Goal: Task Accomplishment & Management: Complete application form

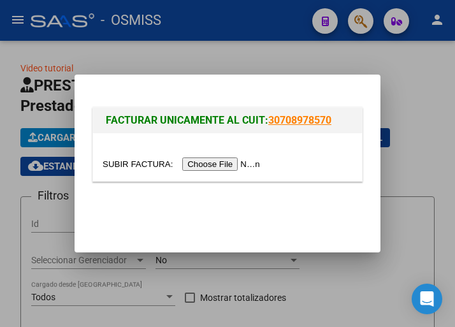
click at [221, 164] on input "file" at bounding box center [183, 163] width 161 height 13
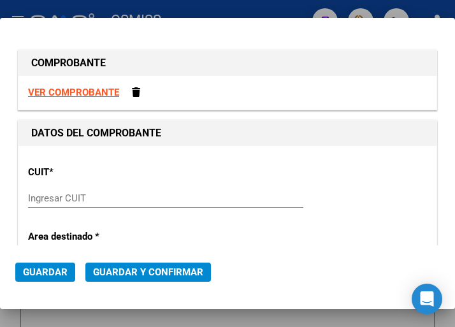
click at [74, 201] on input "Ingresar CUIT" at bounding box center [92, 197] width 129 height 11
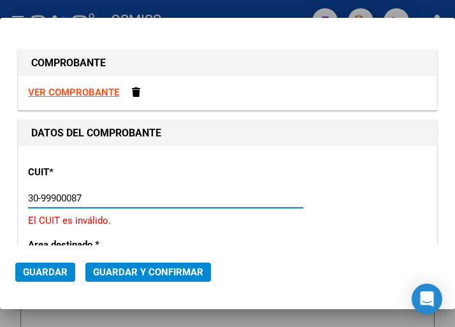
type input "30-99900087-4"
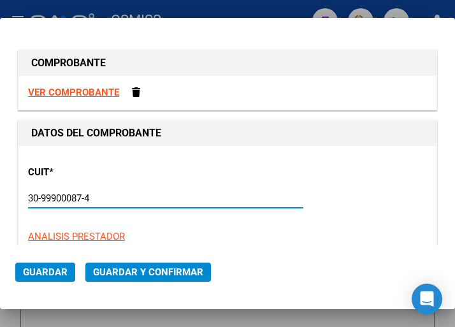
type input "2"
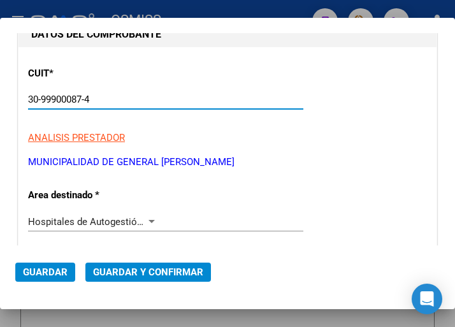
scroll to position [127, 0]
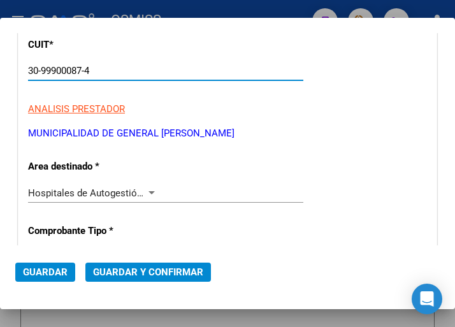
type input "30-99900087-4"
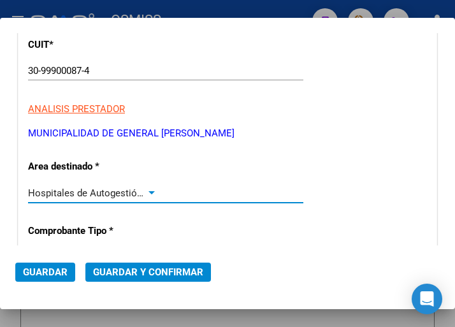
click at [148, 188] on div at bounding box center [151, 193] width 11 height 10
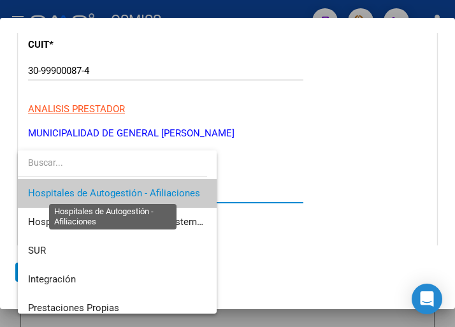
click at [164, 192] on span "Hospitales de Autogestión - Afiliaciones" at bounding box center [114, 192] width 172 height 11
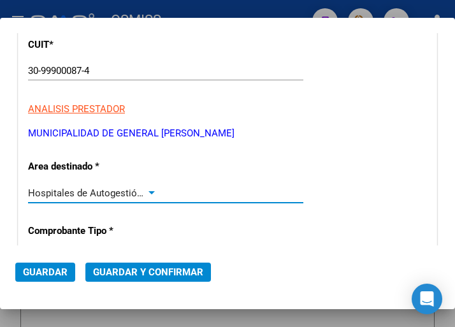
click at [148, 188] on div at bounding box center [151, 193] width 11 height 10
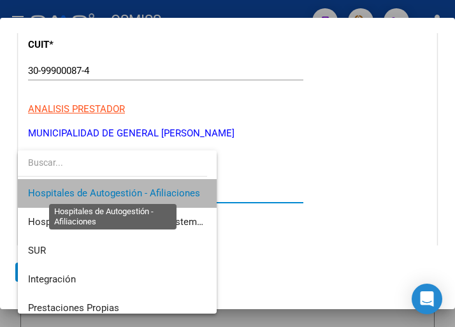
click at [148, 188] on span "Hospitales de Autogestión - Afiliaciones" at bounding box center [114, 192] width 172 height 11
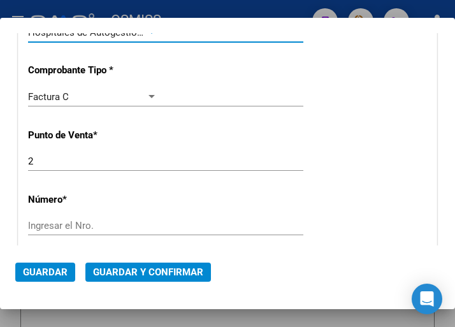
scroll to position [319, 0]
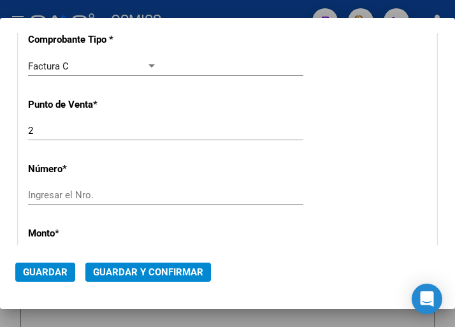
click at [57, 191] on input "Ingresar el Nro." at bounding box center [92, 194] width 129 height 11
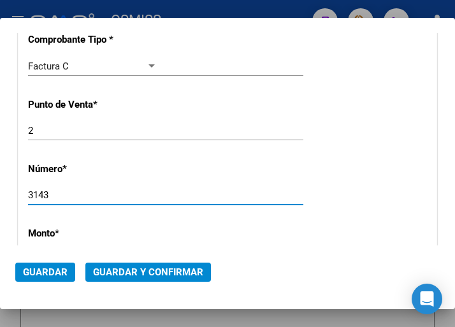
type input "3143"
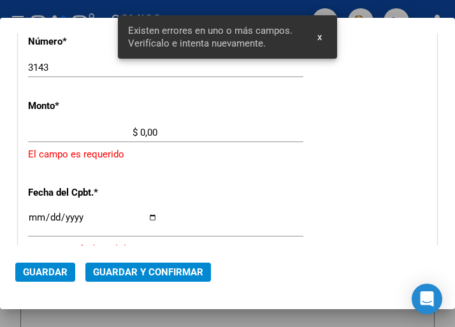
scroll to position [433, 0]
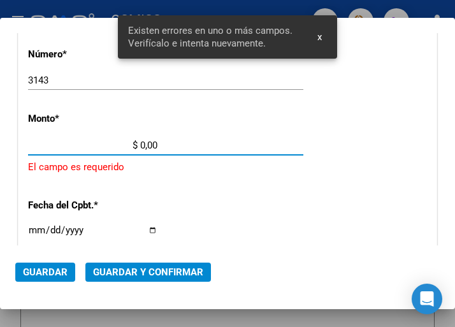
click at [140, 144] on input "$ 0,00" at bounding box center [92, 145] width 129 height 11
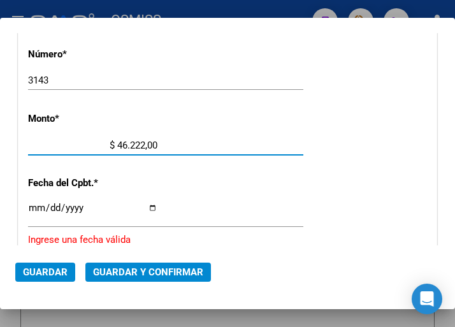
type input "$ 462.221,00"
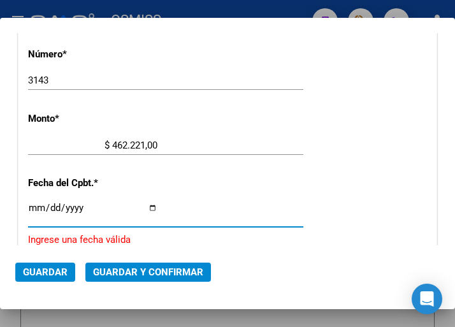
click at [31, 205] on input "Ingresar la fecha" at bounding box center [92, 213] width 129 height 20
type input "[DATE]"
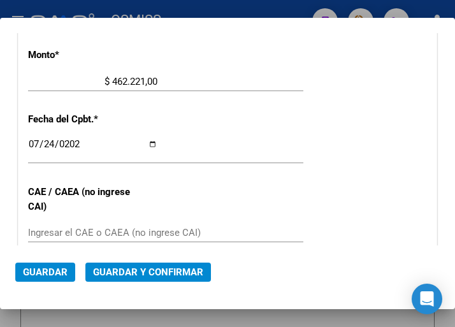
scroll to position [561, 0]
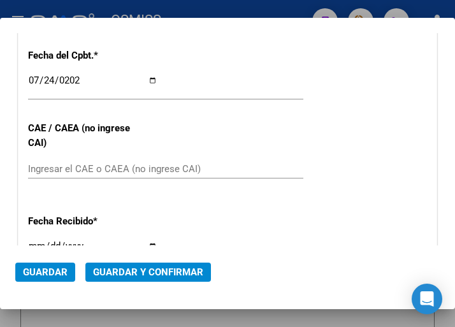
click at [80, 162] on div "Ingresar el CAE o CAEA (no ingrese CAI)" at bounding box center [165, 168] width 275 height 19
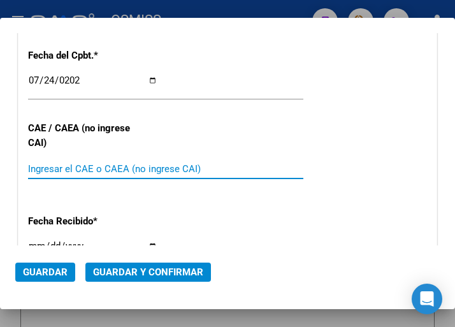
click at [60, 169] on input "Ingresar el CAE o CAEA (no ingrese CAI)" at bounding box center [92, 168] width 129 height 11
type input "75304603893289"
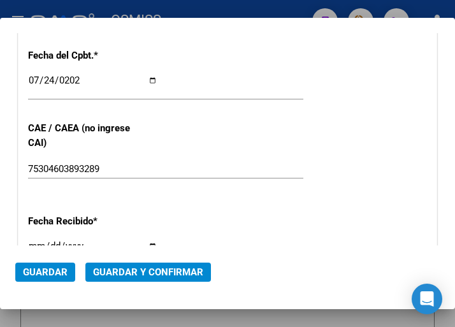
click at [211, 73] on div "[DATE] Ingresar la fecha" at bounding box center [165, 86] width 275 height 27
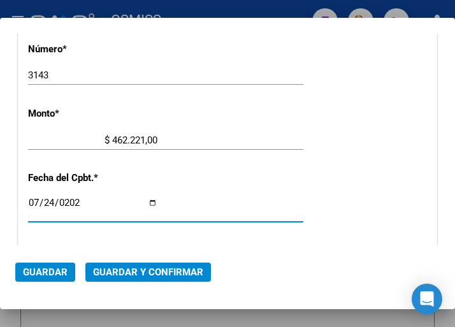
scroll to position [433, 0]
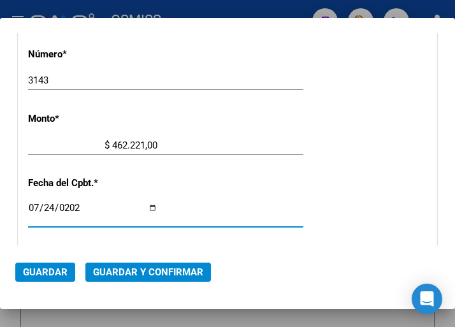
click at [196, 137] on div "$ 462.221,00 Ingresar el monto" at bounding box center [165, 145] width 275 height 19
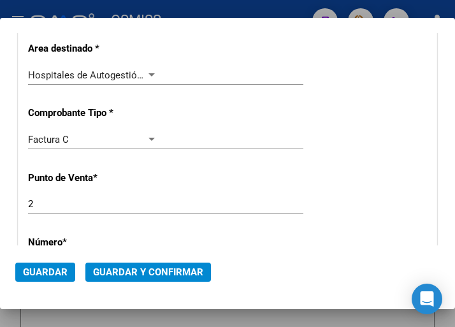
scroll to position [178, 0]
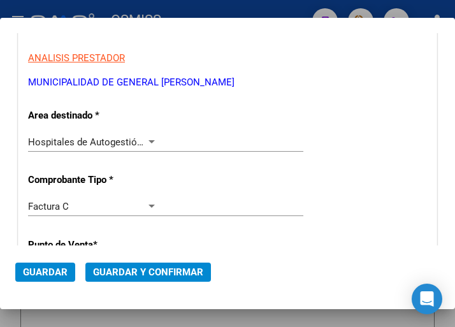
click at [148, 141] on div at bounding box center [151, 141] width 6 height 3
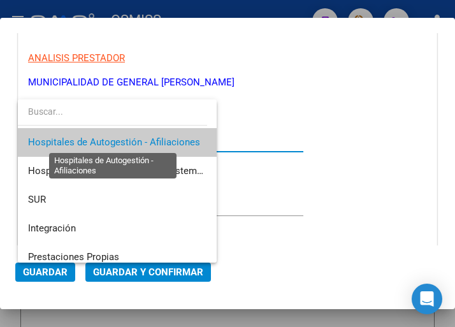
click at [148, 141] on span "Hospitales de Autogestión - Afiliaciones" at bounding box center [114, 141] width 172 height 11
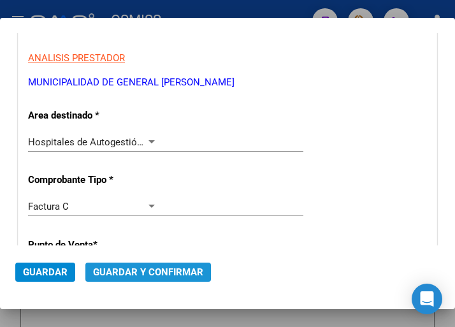
click at [147, 269] on span "Guardar y Confirmar" at bounding box center [148, 271] width 110 height 11
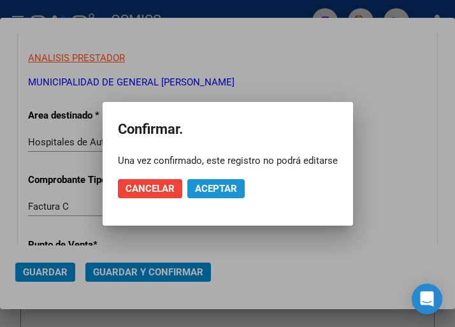
click at [208, 189] on span "Aceptar" at bounding box center [216, 188] width 42 height 11
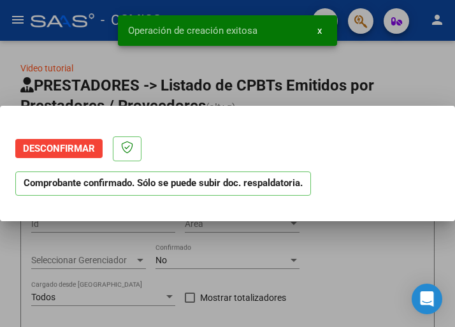
scroll to position [0, 0]
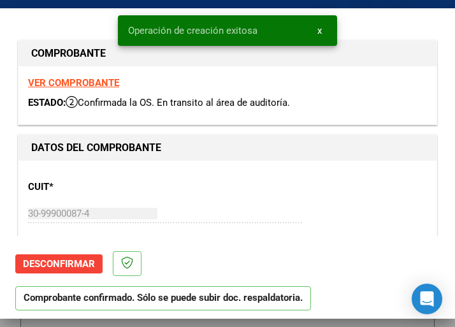
type input "[DATE]"
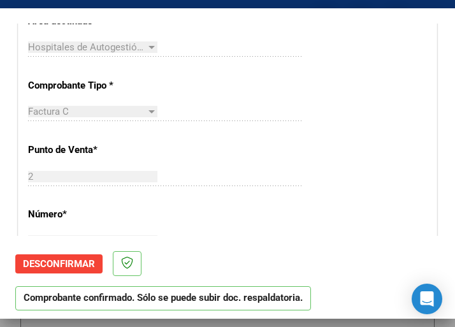
scroll to position [319, 0]
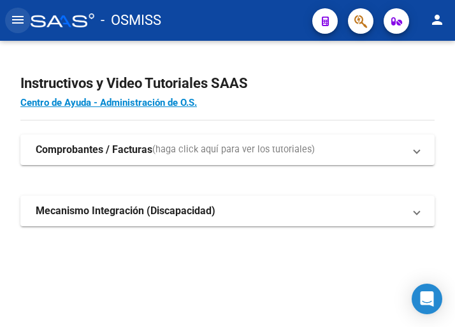
click at [16, 14] on mat-icon "menu" at bounding box center [17, 19] width 15 height 15
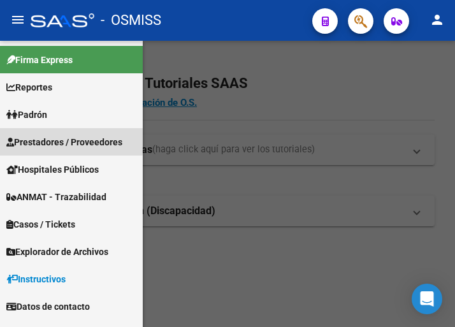
click at [55, 140] on span "Prestadores / Proveedores" at bounding box center [64, 142] width 116 height 14
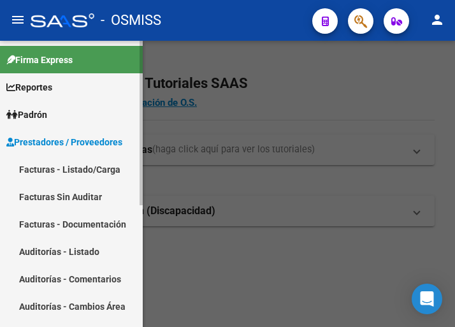
click at [54, 166] on link "Facturas - Listado/Carga" at bounding box center [71, 168] width 143 height 27
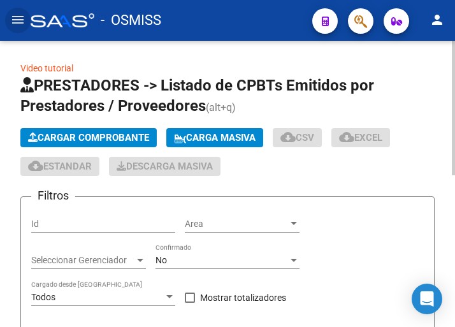
click at [96, 138] on span "Cargar Comprobante" at bounding box center [88, 137] width 121 height 11
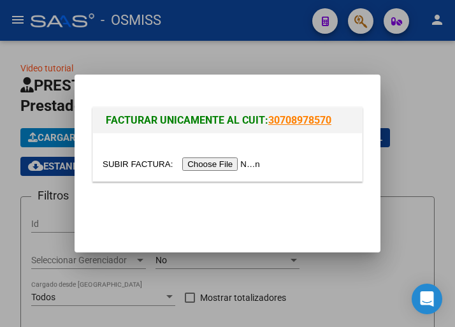
click at [235, 166] on input "file" at bounding box center [183, 163] width 161 height 13
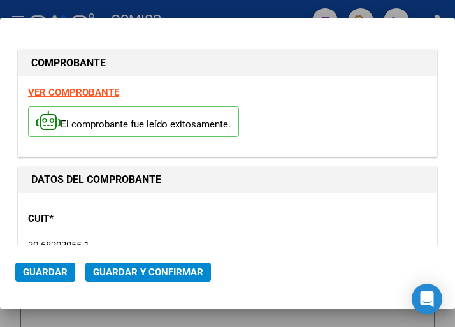
type input "2025-09-10"
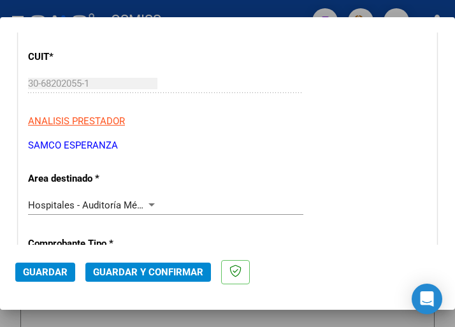
scroll to position [191, 0]
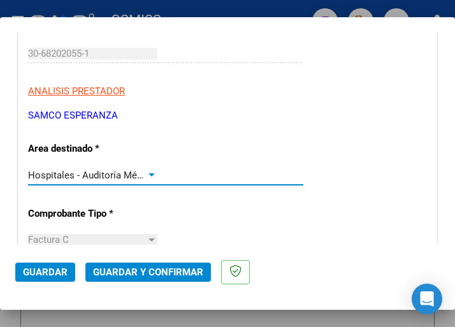
click at [150, 171] on div at bounding box center [151, 175] width 11 height 10
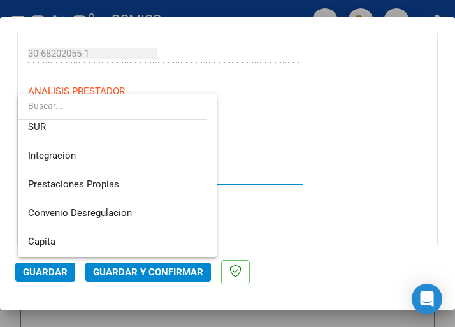
scroll to position [0, 0]
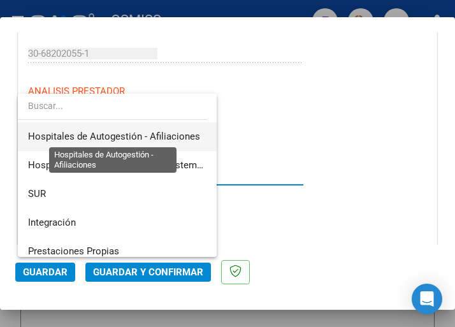
click at [149, 136] on span "Hospitales de Autogestión - Afiliaciones" at bounding box center [114, 136] width 172 height 11
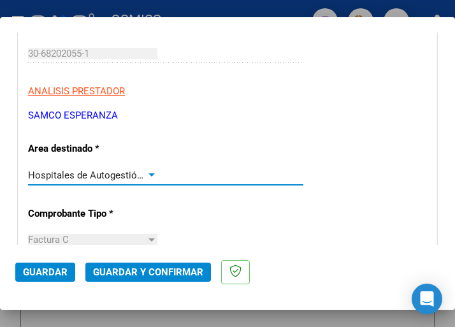
click at [148, 175] on div at bounding box center [151, 174] width 6 height 3
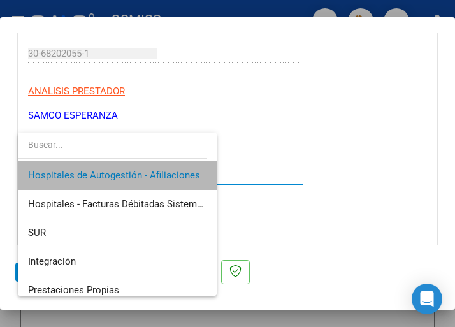
click at [157, 168] on span "Hospitales de Autogestión - Afiliaciones" at bounding box center [117, 175] width 178 height 29
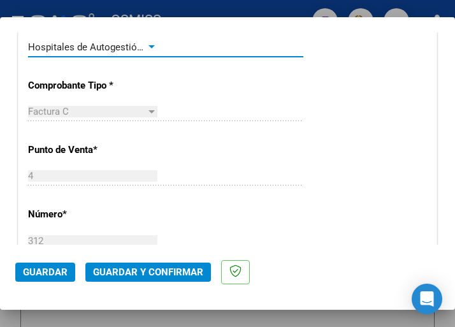
scroll to position [319, 0]
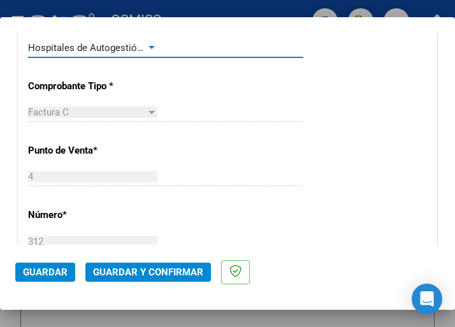
click at [150, 45] on div at bounding box center [151, 48] width 11 height 10
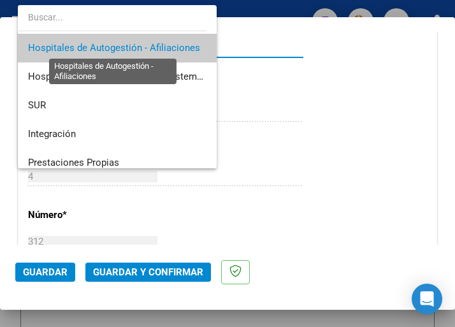
click at [150, 45] on span "Hospitales de Autogestión - Afiliaciones" at bounding box center [114, 47] width 172 height 11
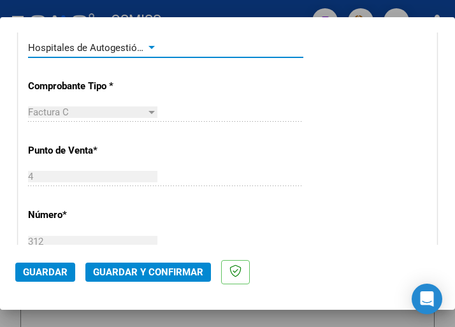
click at [140, 275] on span "Guardar y Confirmar" at bounding box center [148, 271] width 110 height 11
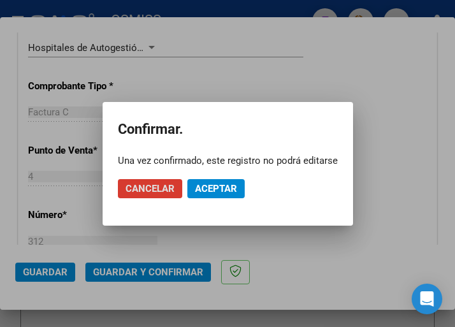
click at [213, 186] on span "Aceptar" at bounding box center [216, 188] width 42 height 11
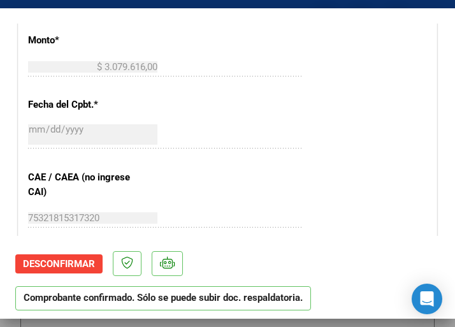
scroll to position [510, 0]
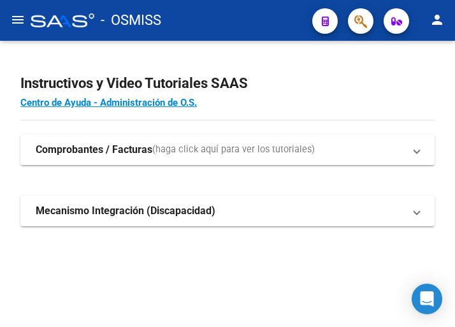
click at [17, 20] on mat-icon "menu" at bounding box center [17, 19] width 15 height 15
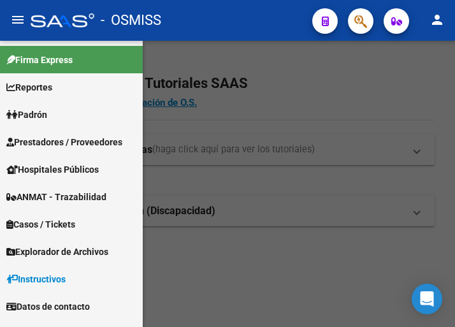
click at [60, 140] on span "Prestadores / Proveedores" at bounding box center [64, 142] width 116 height 14
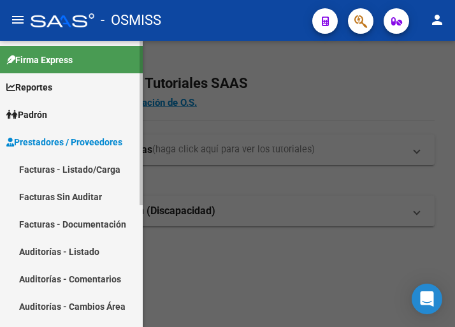
click at [63, 166] on link "Facturas - Listado/Carga" at bounding box center [71, 168] width 143 height 27
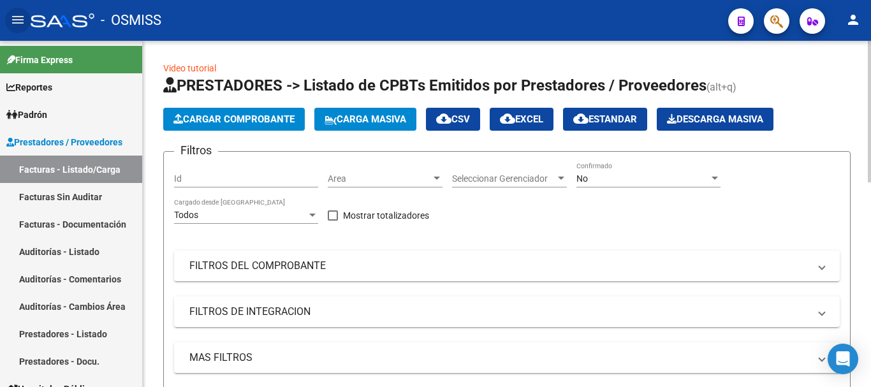
click at [434, 175] on div at bounding box center [436, 178] width 11 height 10
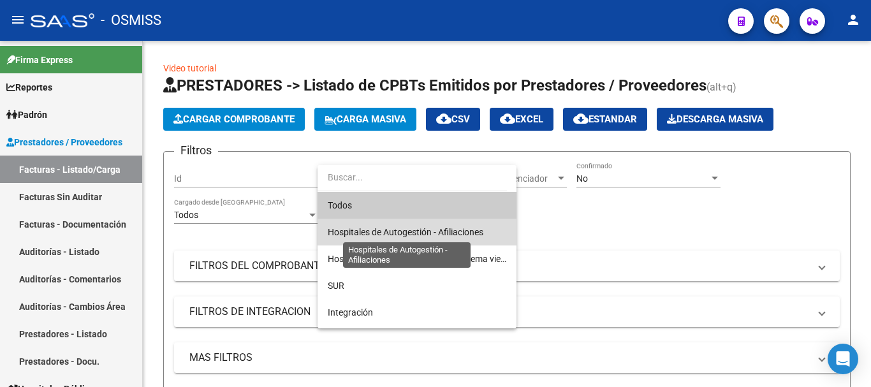
click at [424, 230] on span "Hospitales de Autogestión - Afiliaciones" at bounding box center [405, 232] width 155 height 10
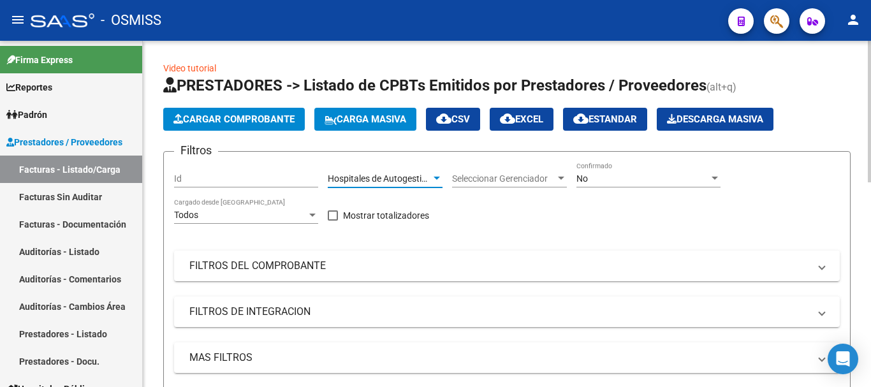
click at [454, 175] on div at bounding box center [714, 178] width 11 height 10
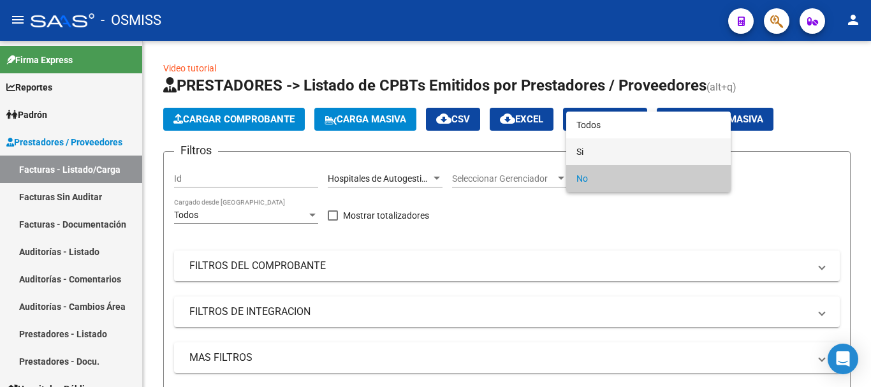
click at [454, 152] on span "Si" at bounding box center [648, 151] width 144 height 27
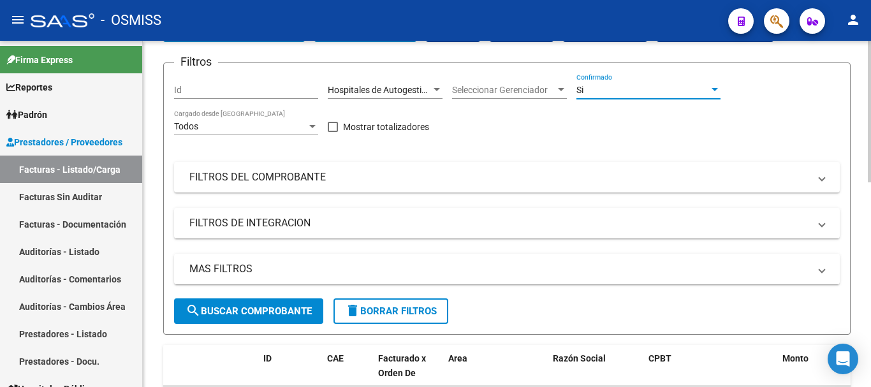
scroll to position [127, 0]
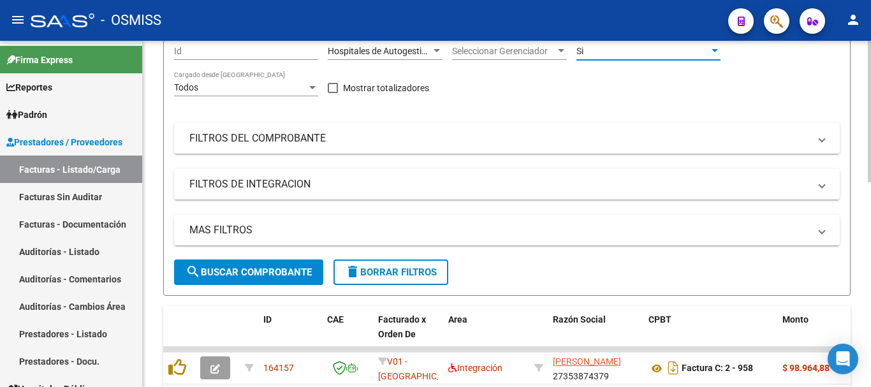
click at [454, 235] on mat-panel-title "MAS FILTROS" at bounding box center [498, 230] width 619 height 14
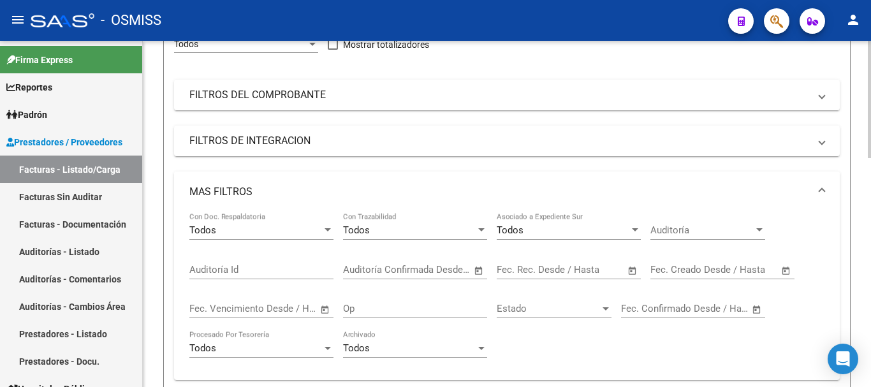
scroll to position [255, 0]
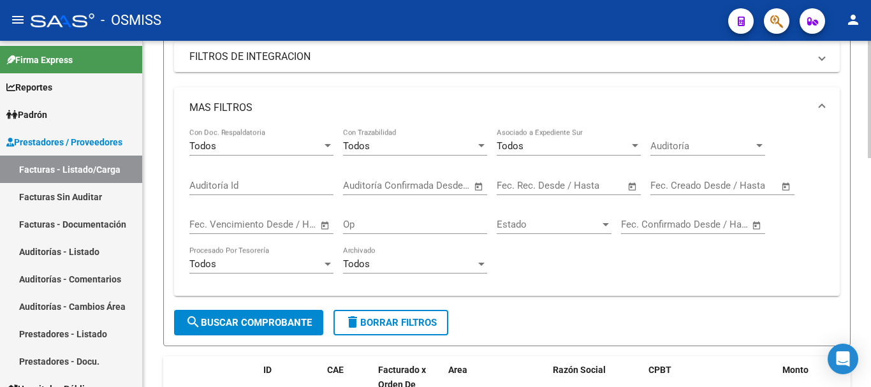
click at [454, 187] on span "Open calendar" at bounding box center [785, 186] width 31 height 31
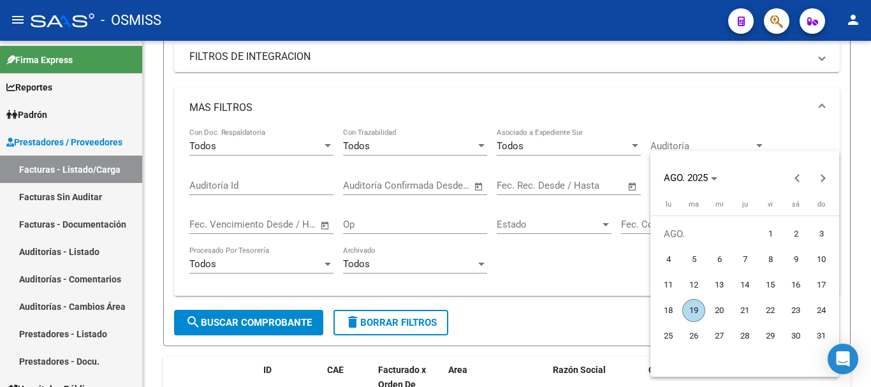
click at [454, 310] on span "19" at bounding box center [693, 310] width 23 height 23
type input "19/8/2025"
click at [454, 310] on span "19" at bounding box center [693, 310] width 23 height 23
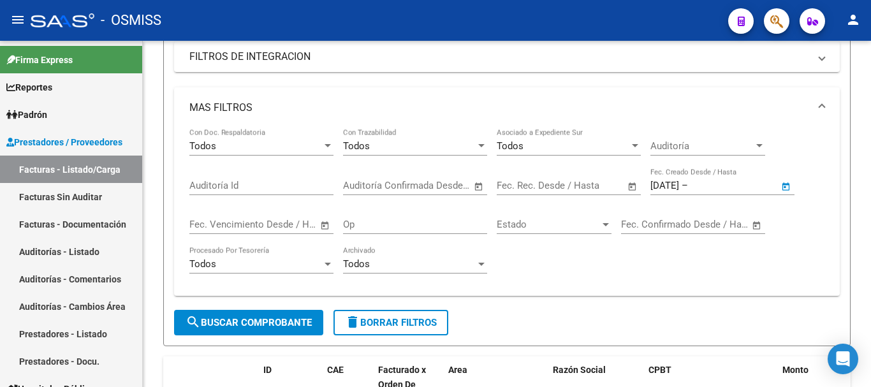
type input "19/8/2025"
click at [278, 318] on span "search Buscar Comprobante" at bounding box center [248, 322] width 126 height 11
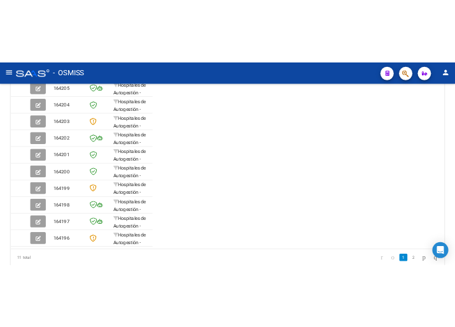
scroll to position [462, 0]
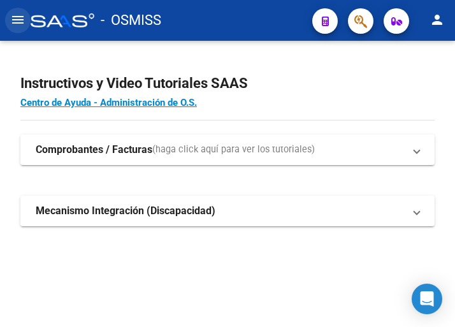
click at [20, 24] on mat-icon "menu" at bounding box center [17, 19] width 15 height 15
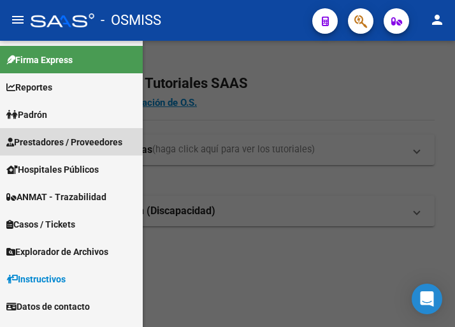
click at [66, 136] on span "Prestadores / Proveedores" at bounding box center [64, 142] width 116 height 14
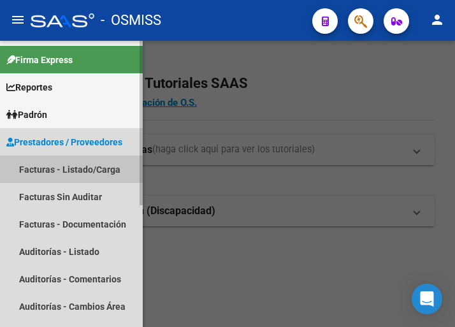
click at [69, 166] on link "Facturas - Listado/Carga" at bounding box center [71, 168] width 143 height 27
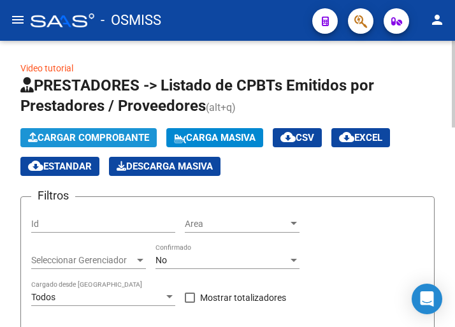
click at [123, 133] on span "Cargar Comprobante" at bounding box center [88, 137] width 121 height 11
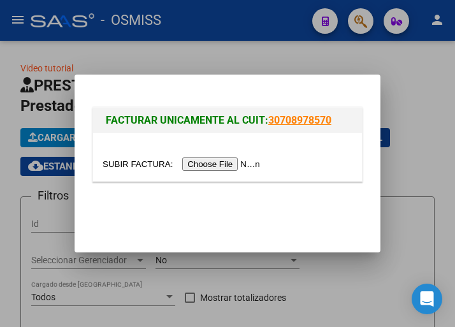
click at [216, 162] on input "file" at bounding box center [183, 163] width 161 height 13
